Goal: Information Seeking & Learning: Check status

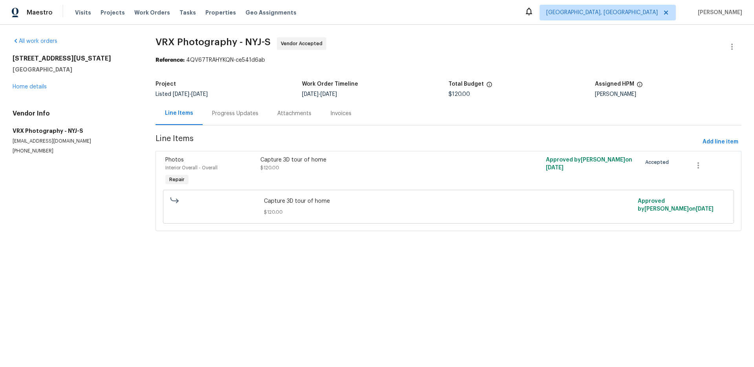
click at [212, 111] on div "Progress Updates" at bounding box center [235, 114] width 46 height 8
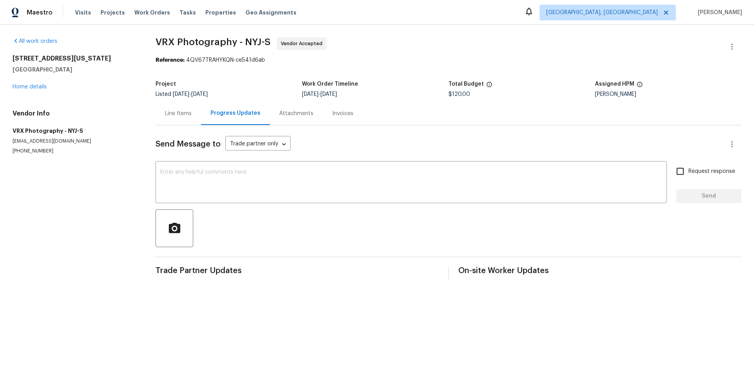
click at [274, 113] on div "Attachments" at bounding box center [296, 113] width 53 height 23
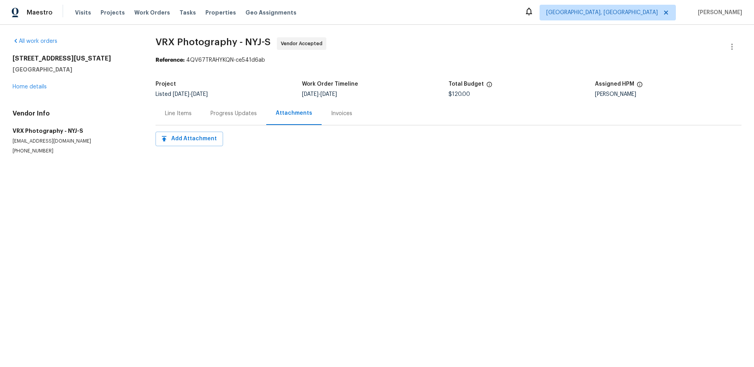
click at [168, 114] on div "Line Items" at bounding box center [178, 114] width 27 height 8
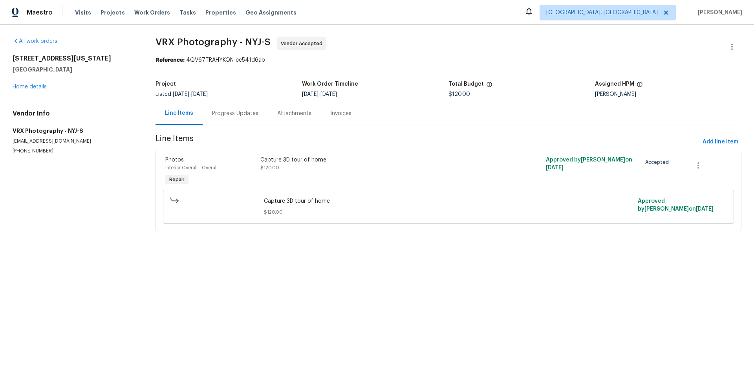
click at [244, 116] on div "Progress Updates" at bounding box center [235, 114] width 46 height 8
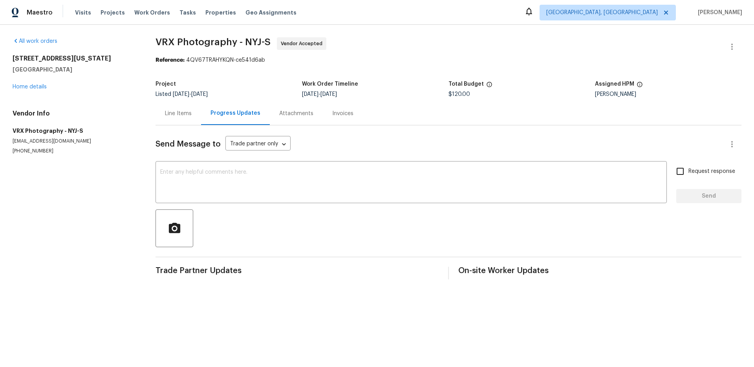
click at [300, 113] on div "Attachments" at bounding box center [296, 114] width 34 height 8
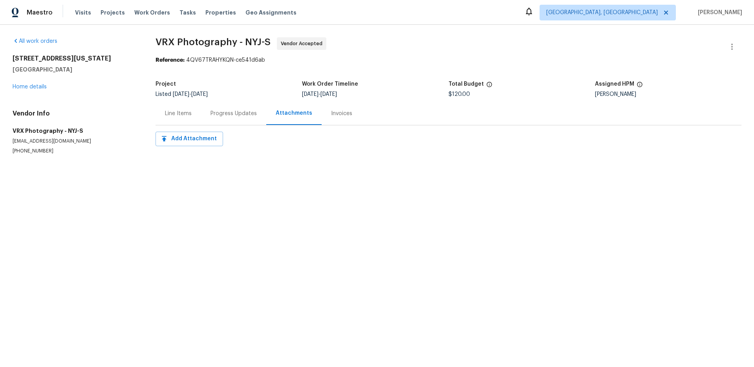
click at [334, 117] on div "Invoices" at bounding box center [341, 114] width 21 height 8
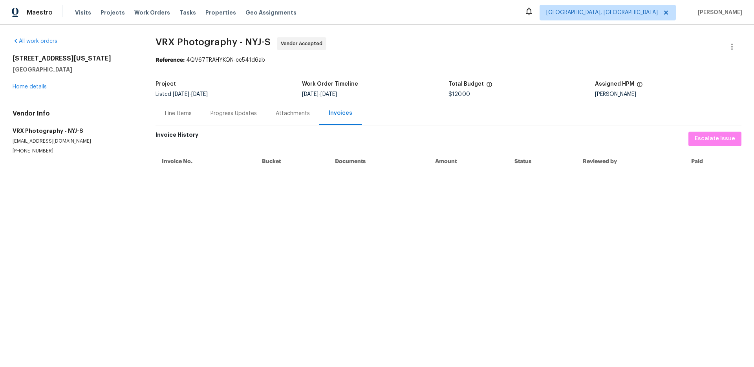
click at [171, 109] on div "Line Items" at bounding box center [178, 113] width 46 height 23
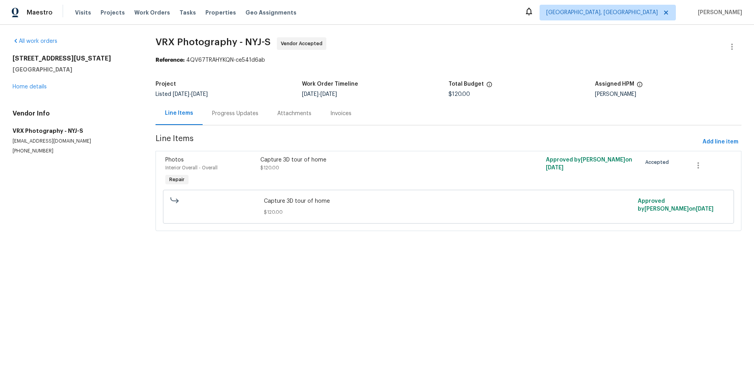
click at [218, 119] on div "Progress Updates" at bounding box center [235, 113] width 65 height 23
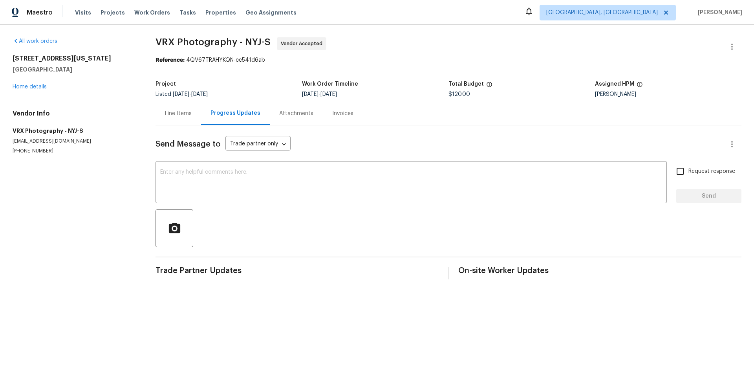
click at [160, 119] on div "Line Items" at bounding box center [178, 113] width 46 height 23
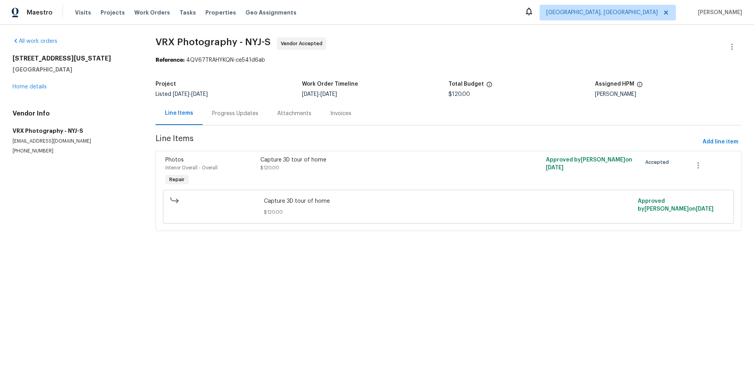
click at [219, 117] on div "Progress Updates" at bounding box center [235, 114] width 46 height 8
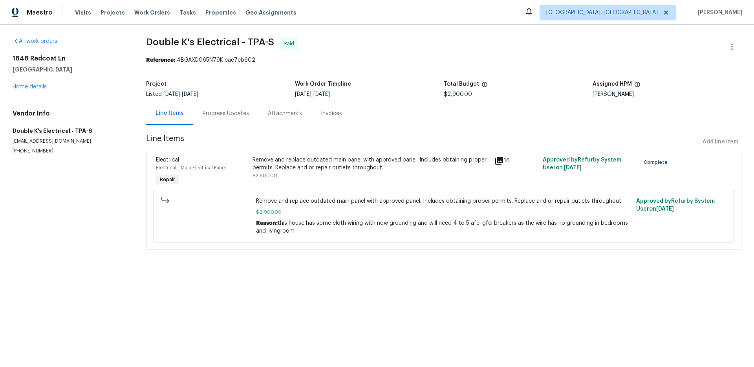
click at [343, 164] on div "Remove and replace outdated main panel with approved panel. Includes obtaining …" at bounding box center [370, 164] width 237 height 16
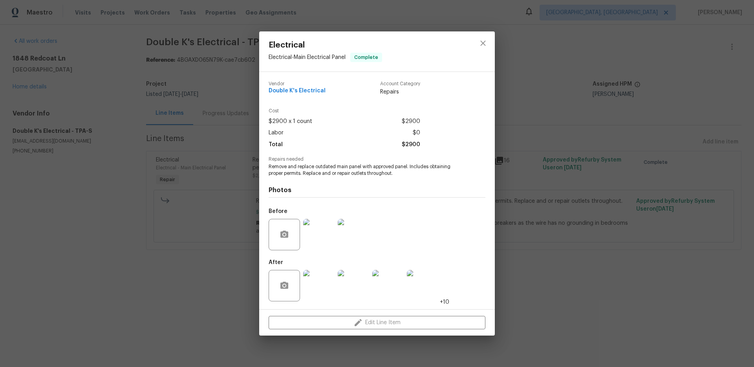
click at [318, 231] on img at bounding box center [318, 234] width 31 height 31
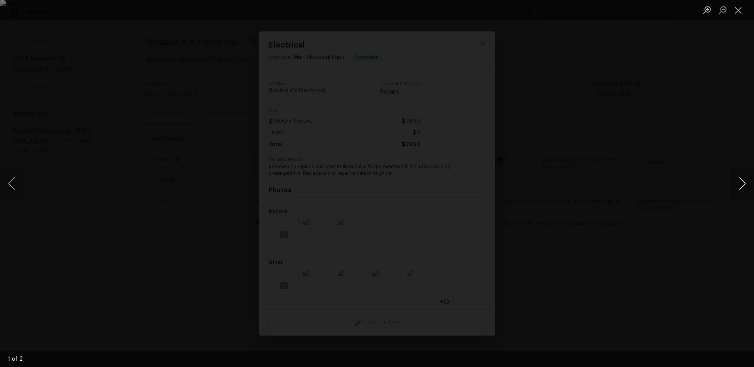
click at [745, 185] on button "Next image" at bounding box center [742, 183] width 24 height 31
drag, startPoint x: 732, startPoint y: 190, endPoint x: 491, endPoint y: 223, distance: 243.8
click at [732, 190] on button "Next image" at bounding box center [742, 183] width 24 height 31
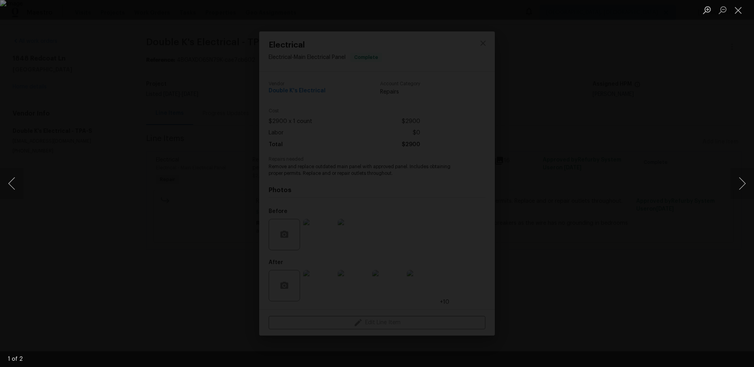
click at [643, 212] on div "Lightbox" at bounding box center [377, 183] width 754 height 367
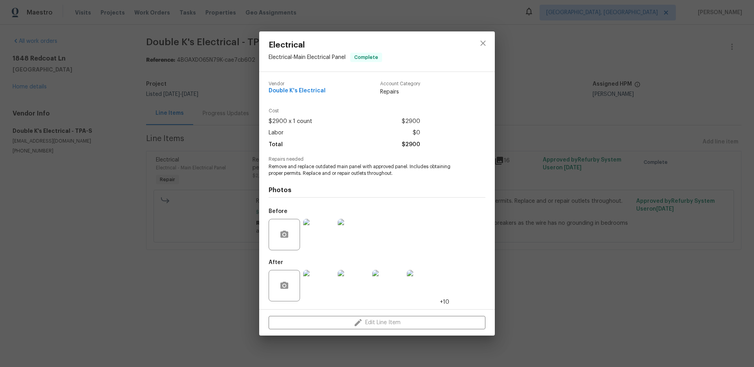
click at [317, 287] on img at bounding box center [318, 285] width 31 height 31
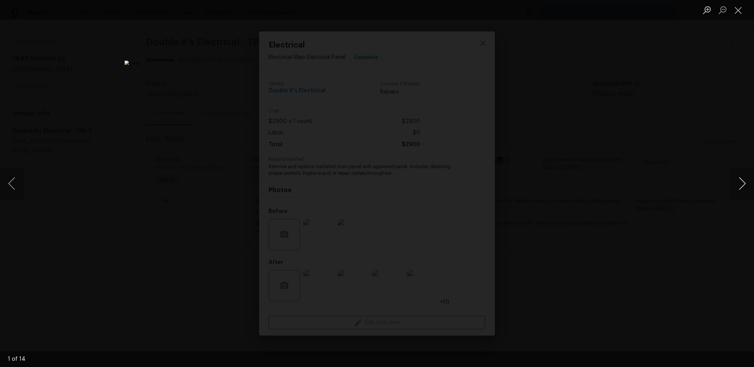
click at [745, 179] on button "Next image" at bounding box center [742, 183] width 24 height 31
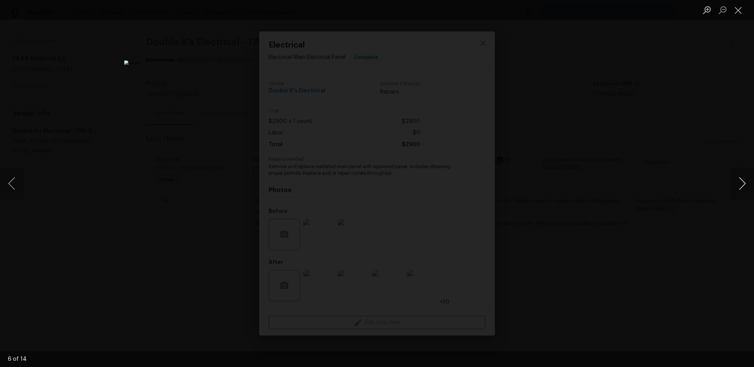
click at [745, 179] on button "Next image" at bounding box center [742, 183] width 24 height 31
click at [683, 186] on div "Lightbox" at bounding box center [377, 183] width 754 height 367
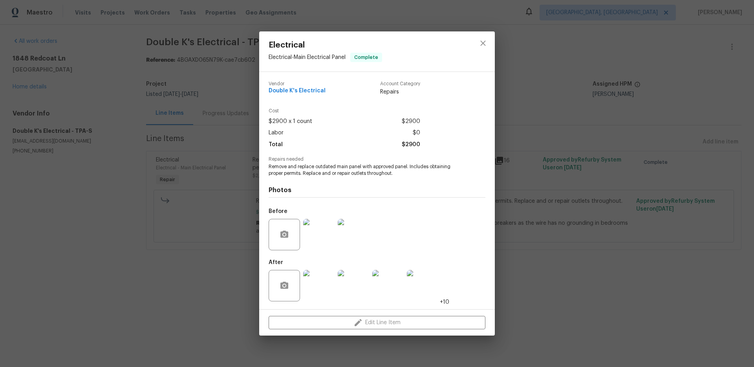
click at [530, 111] on div "Electrical Electrical - Main Electrical Panel Complete Vendor Double K's Electr…" at bounding box center [377, 183] width 754 height 367
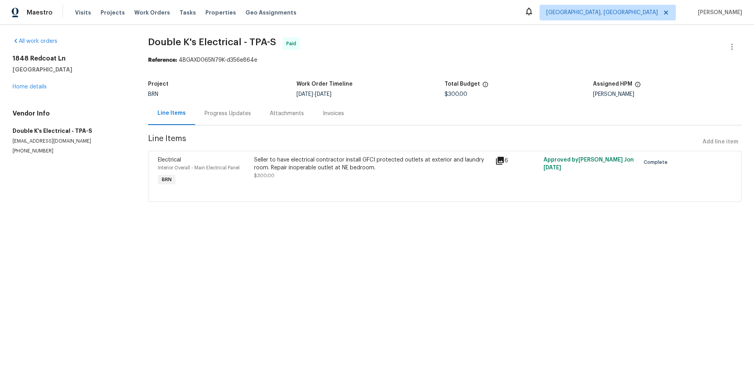
click at [502, 161] on icon at bounding box center [499, 160] width 9 height 9
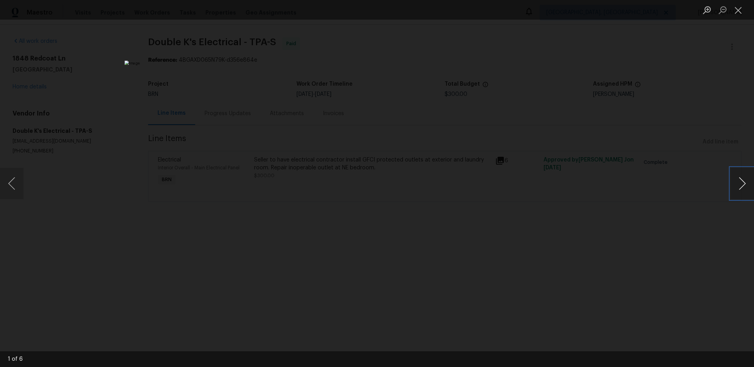
click at [740, 182] on button "Next image" at bounding box center [742, 183] width 24 height 31
click at [742, 183] on button "Next image" at bounding box center [742, 183] width 24 height 31
click at [638, 241] on div "Lightbox" at bounding box center [377, 183] width 754 height 367
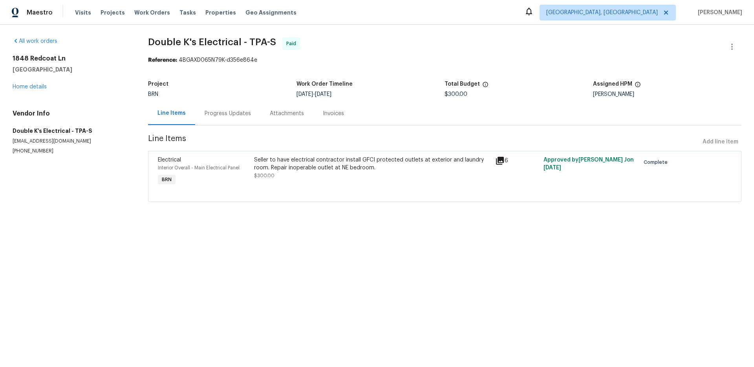
click at [396, 157] on div "Seller to have electrical contractor install GFCI protected outlets at exterior…" at bounding box center [372, 164] width 236 height 16
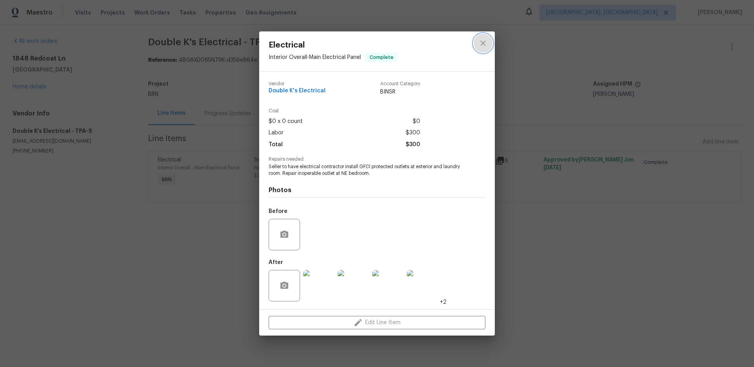
click at [485, 40] on icon "close" at bounding box center [482, 42] width 9 height 9
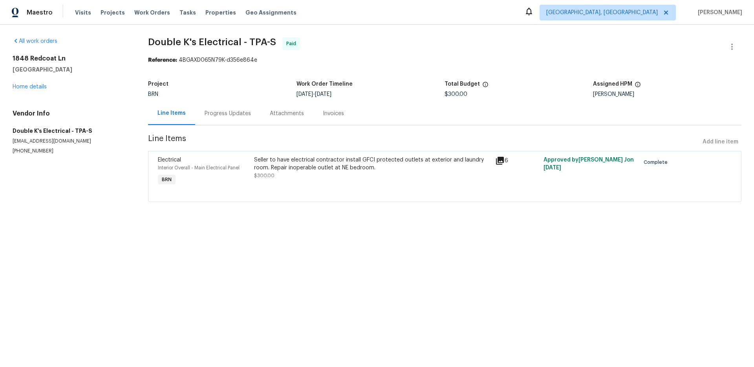
click at [218, 113] on div "Progress Updates" at bounding box center [228, 114] width 46 height 8
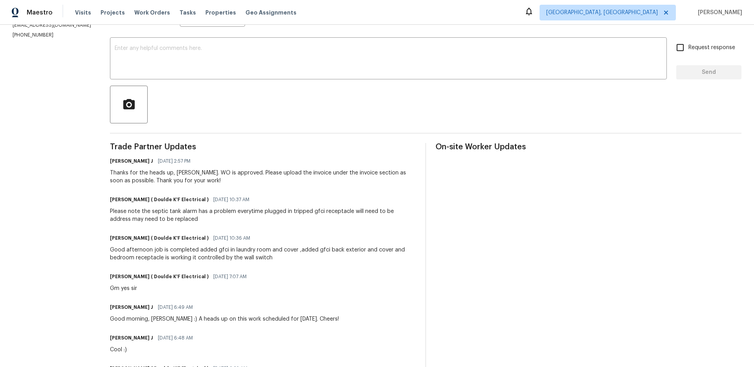
scroll to position [126, 0]
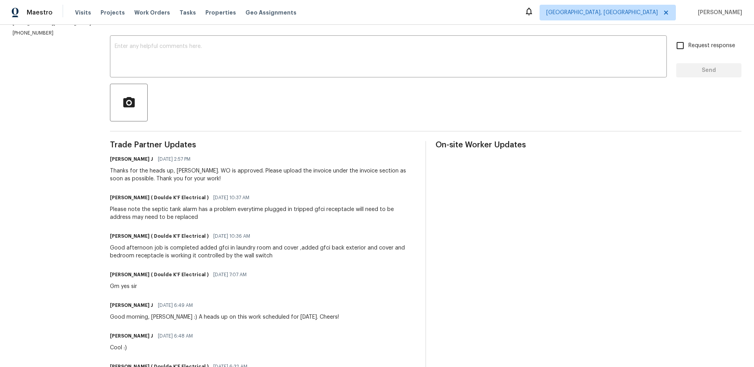
click at [234, 215] on div "Please note the septic tank alarm has a problem everytime plugged in tripped gf…" at bounding box center [263, 213] width 306 height 16
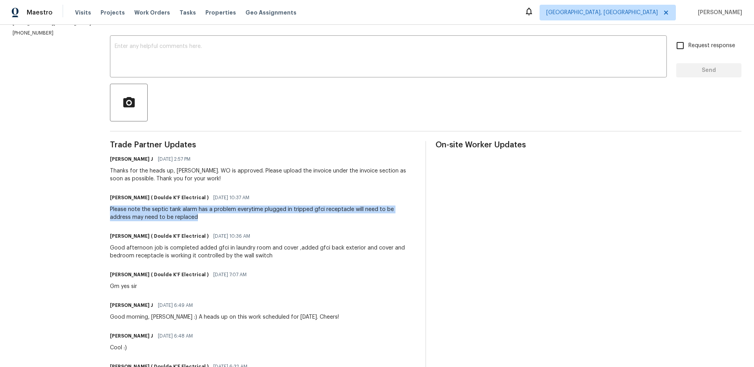
drag, startPoint x: 200, startPoint y: 216, endPoint x: 104, endPoint y: 207, distance: 96.1
click at [104, 207] on div "All work orders 1848 Redcoat Ln Clearwater, FL 33764 Home details Vendor Info D…" at bounding box center [377, 190] width 754 height 582
click at [232, 222] on div "Trade Partner Updates Jerene Rajya J 05/19/2025 2:57 PM Thanks for the heads up…" at bounding box center [263, 304] width 306 height 327
drag, startPoint x: 183, startPoint y: 214, endPoint x: 110, endPoint y: 204, distance: 72.8
click at [110, 204] on div "Ravindra Teeakram ( Doulde K'F Electrical ) 05/19/2025 10:37 AM Please note the…" at bounding box center [263, 206] width 306 height 29
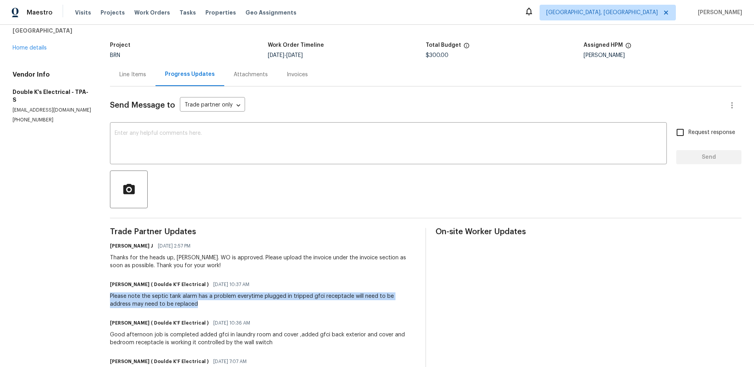
scroll to position [0, 0]
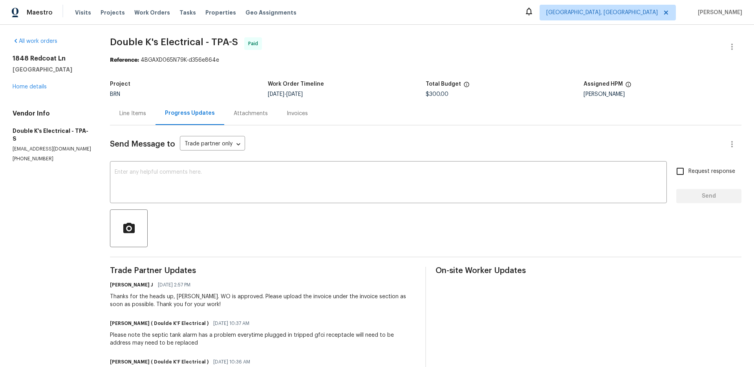
click at [134, 111] on div "Line Items" at bounding box center [132, 114] width 27 height 8
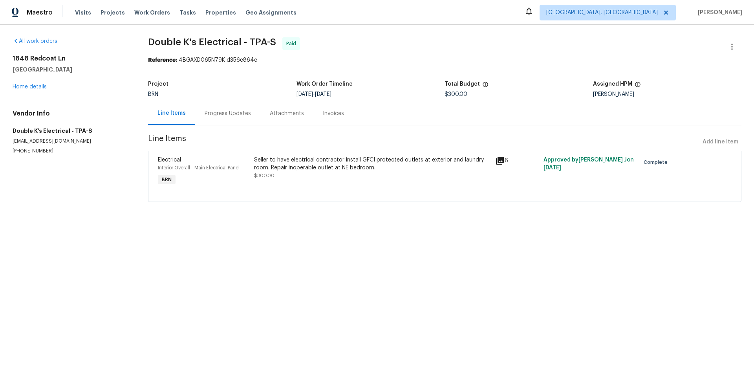
click at [372, 159] on div "Seller to have electrical contractor install GFCI protected outlets at exterior…" at bounding box center [372, 164] width 236 height 16
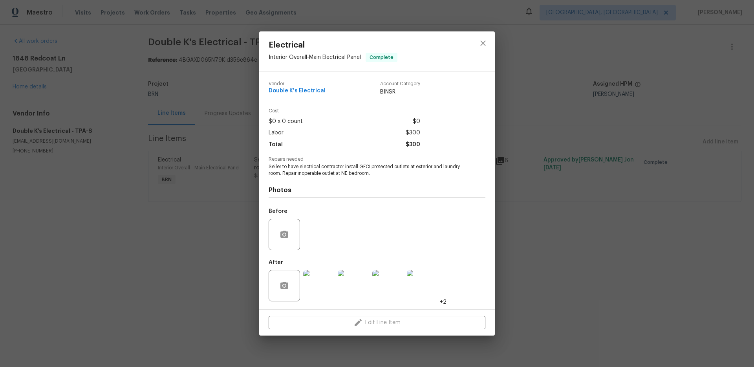
click at [327, 279] on img at bounding box center [318, 285] width 31 height 31
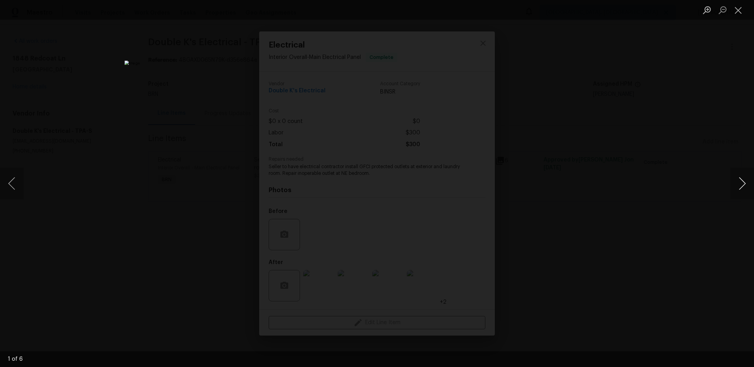
click at [736, 188] on button "Next image" at bounding box center [742, 183] width 24 height 31
drag, startPoint x: 632, startPoint y: 188, endPoint x: 618, endPoint y: 186, distance: 13.9
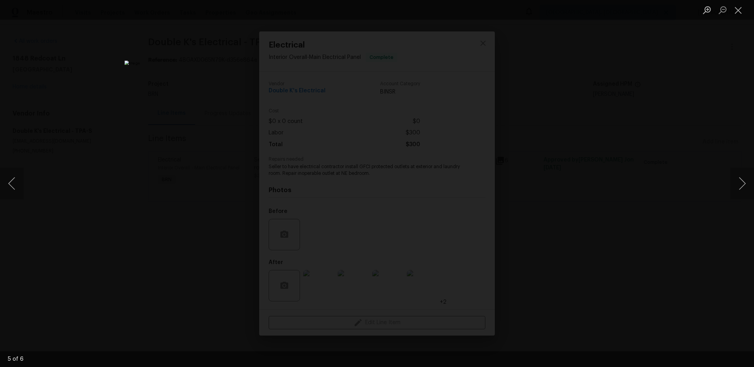
click at [629, 188] on div "Lightbox" at bounding box center [377, 183] width 754 height 367
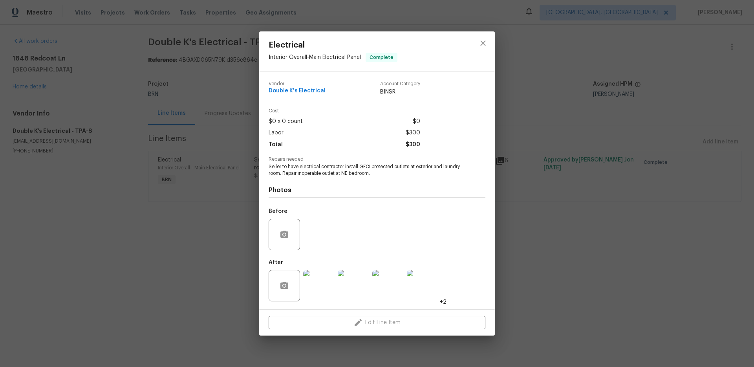
drag, startPoint x: 212, startPoint y: 203, endPoint x: 210, endPoint y: 197, distance: 6.2
click at [211, 202] on div "Electrical Interior Overall - Main Electrical Panel Complete Vendor Double K's …" at bounding box center [377, 183] width 754 height 367
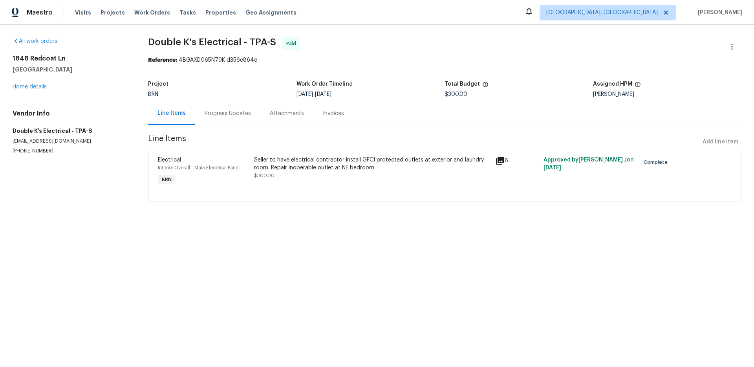
click at [214, 104] on div "Progress Updates" at bounding box center [227, 113] width 65 height 23
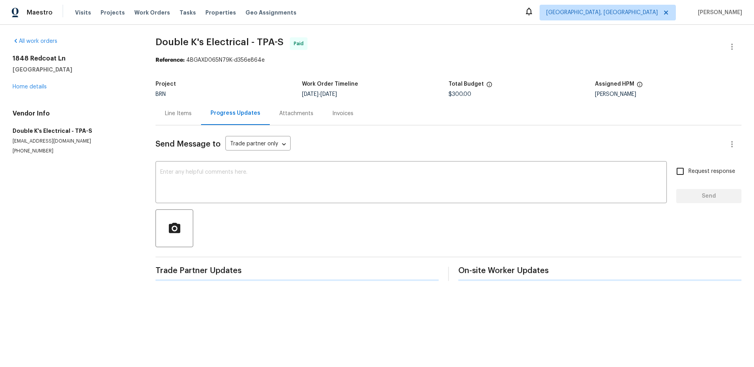
click at [213, 113] on div "Progress Updates" at bounding box center [235, 113] width 50 height 8
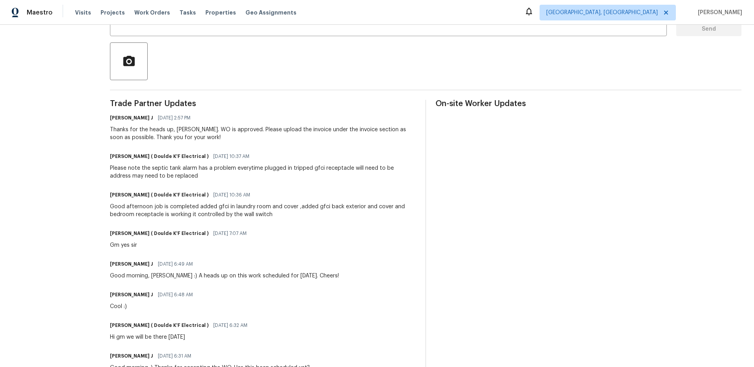
scroll to position [171, 0]
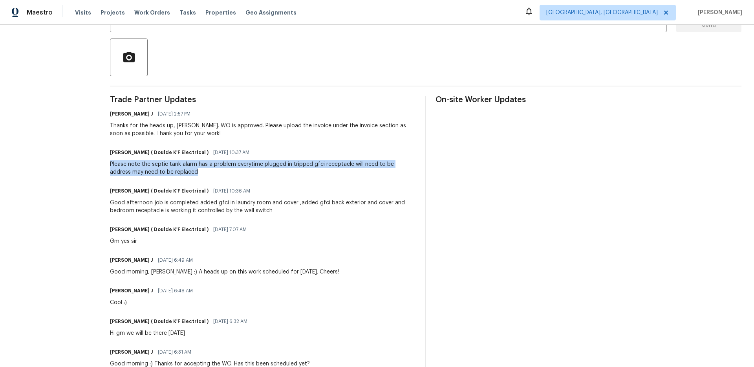
drag, startPoint x: 166, startPoint y: 167, endPoint x: 108, endPoint y: 163, distance: 58.3
click at [108, 163] on div "All work orders 1848 Redcoat Ln Clearwater, FL 33764 Home details Vendor Info D…" at bounding box center [377, 145] width 754 height 582
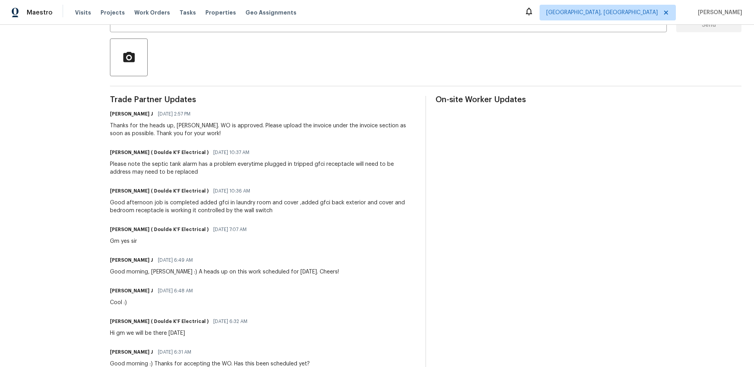
click at [185, 172] on div "Please note the septic tank alarm has a problem everytime plugged in tripped gf…" at bounding box center [263, 168] width 306 height 16
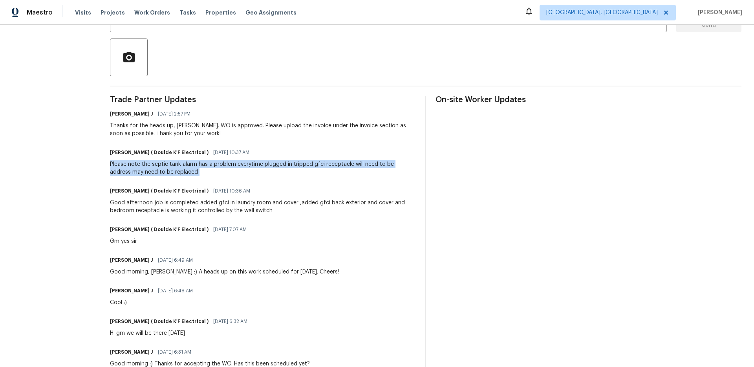
drag, startPoint x: 185, startPoint y: 172, endPoint x: 141, endPoint y: 170, distance: 44.0
click at [112, 164] on div "Please note the septic tank alarm has a problem everytime plugged in tripped gf…" at bounding box center [263, 168] width 306 height 16
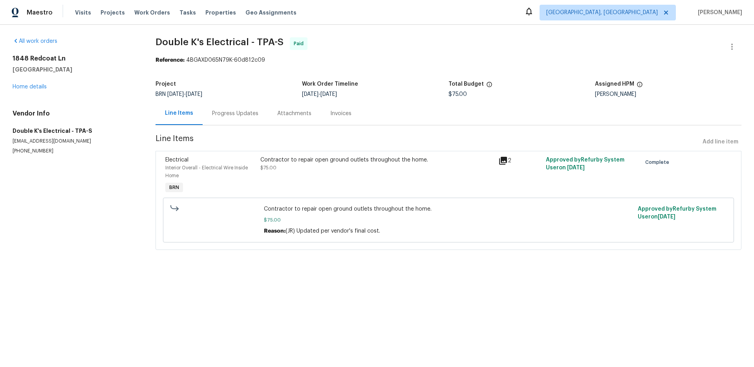
click at [503, 163] on icon at bounding box center [503, 161] width 8 height 8
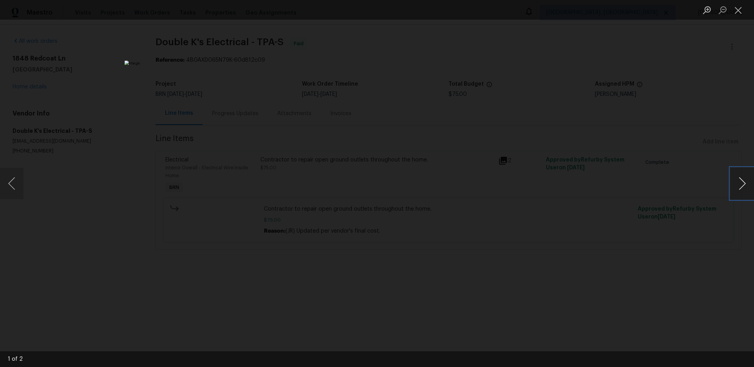
click at [734, 184] on button "Next image" at bounding box center [742, 183] width 24 height 31
drag, startPoint x: 649, startPoint y: 221, endPoint x: 525, endPoint y: 186, distance: 129.3
click at [647, 221] on div "Lightbox" at bounding box center [377, 183] width 754 height 367
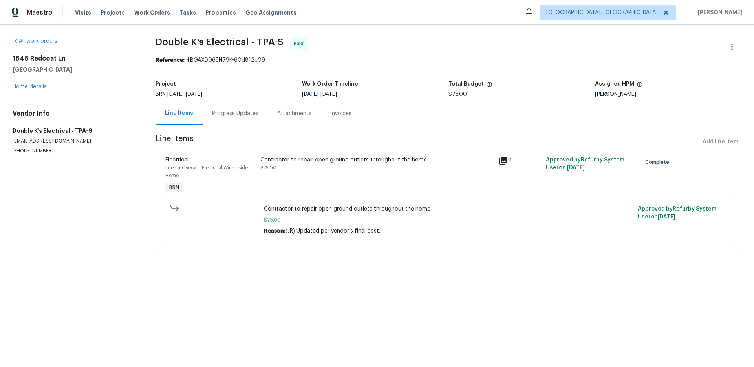
click at [238, 111] on div "Progress Updates" at bounding box center [235, 114] width 46 height 8
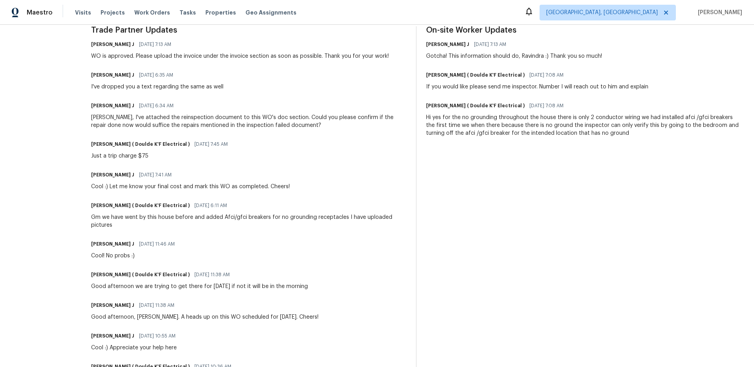
scroll to position [244, 0]
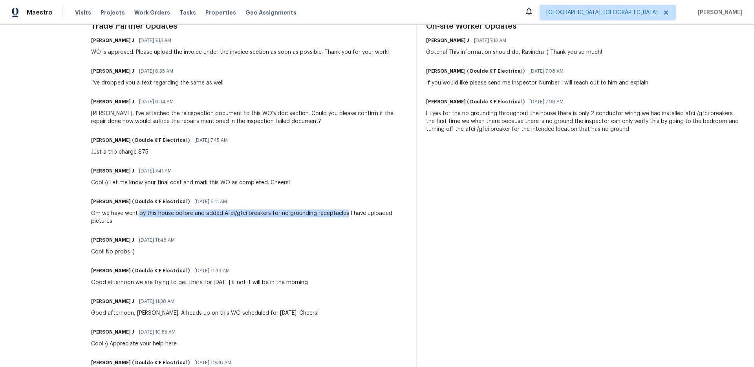
drag, startPoint x: 144, startPoint y: 214, endPoint x: 348, endPoint y: 218, distance: 203.8
click at [349, 216] on div "Gm we have went by this house before and added Afci/gfci breakers for no ground…" at bounding box center [248, 217] width 315 height 16
click at [347, 221] on div "Gm we have went by this house before and added Afci/gfci breakers for no ground…" at bounding box center [248, 217] width 315 height 16
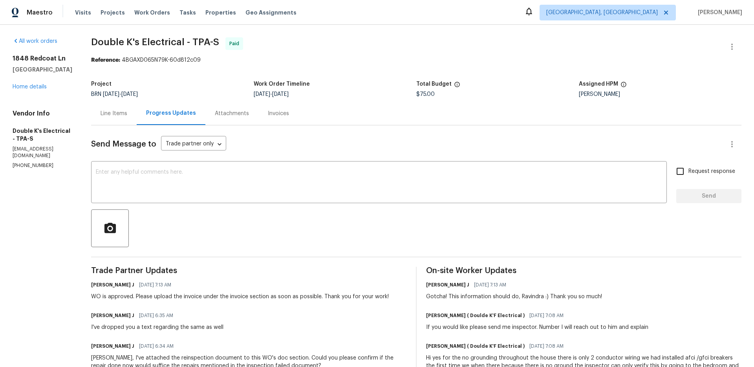
click at [115, 116] on div "Line Items" at bounding box center [113, 114] width 27 height 8
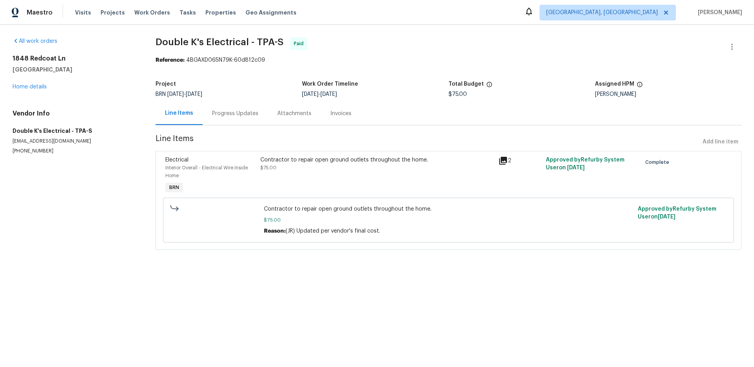
click at [353, 165] on div "Contractor to repair open ground outlets throughout the home. $75.00" at bounding box center [376, 164] width 233 height 16
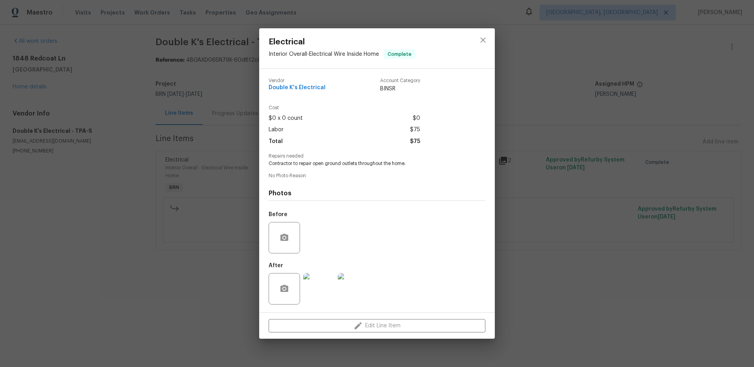
click at [322, 287] on img at bounding box center [318, 288] width 31 height 31
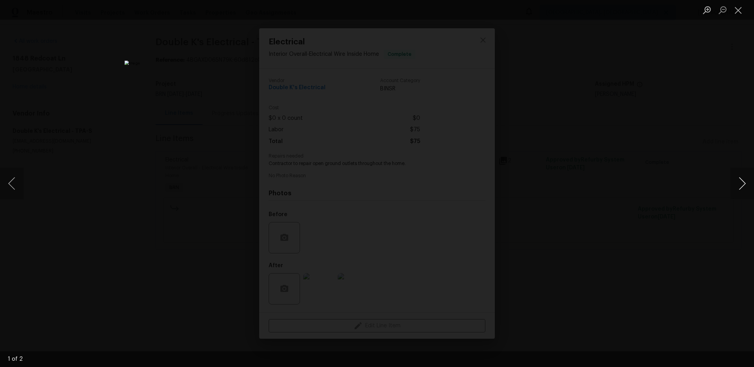
click at [738, 185] on button "Next image" at bounding box center [742, 183] width 24 height 31
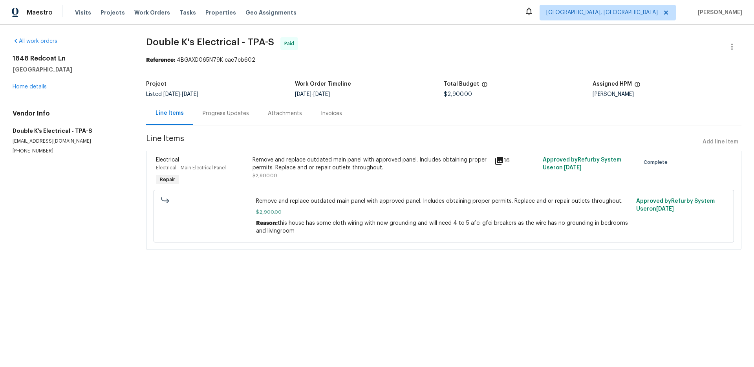
click at [301, 172] on div "Remove and replace outdated main panel with approved panel. Includes obtaining …" at bounding box center [370, 168] width 237 height 24
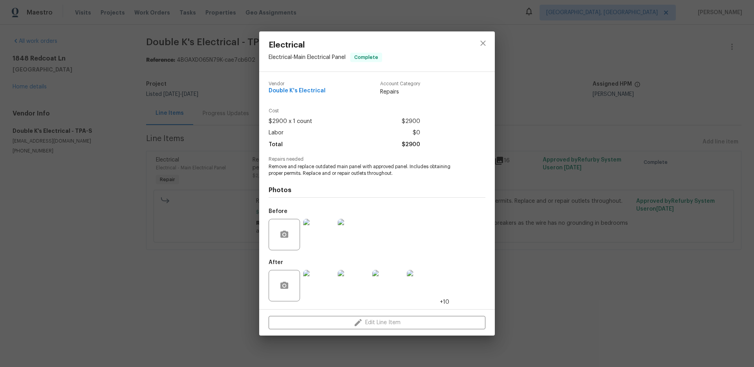
click at [322, 291] on img at bounding box center [318, 285] width 31 height 31
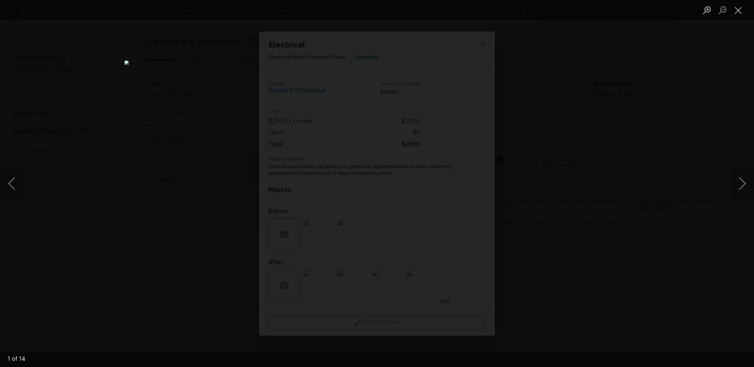
click at [673, 248] on div "Lightbox" at bounding box center [377, 183] width 754 height 367
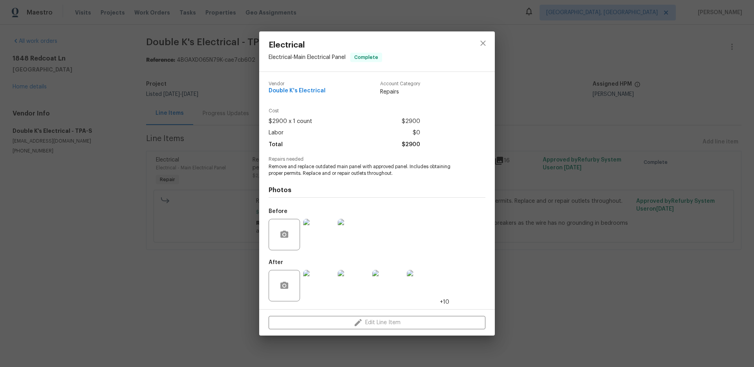
click at [551, 165] on div "Electrical Electrical - Main Electrical Panel Complete Vendor Double K's Electr…" at bounding box center [377, 183] width 754 height 367
